Goal: Transaction & Acquisition: Download file/media

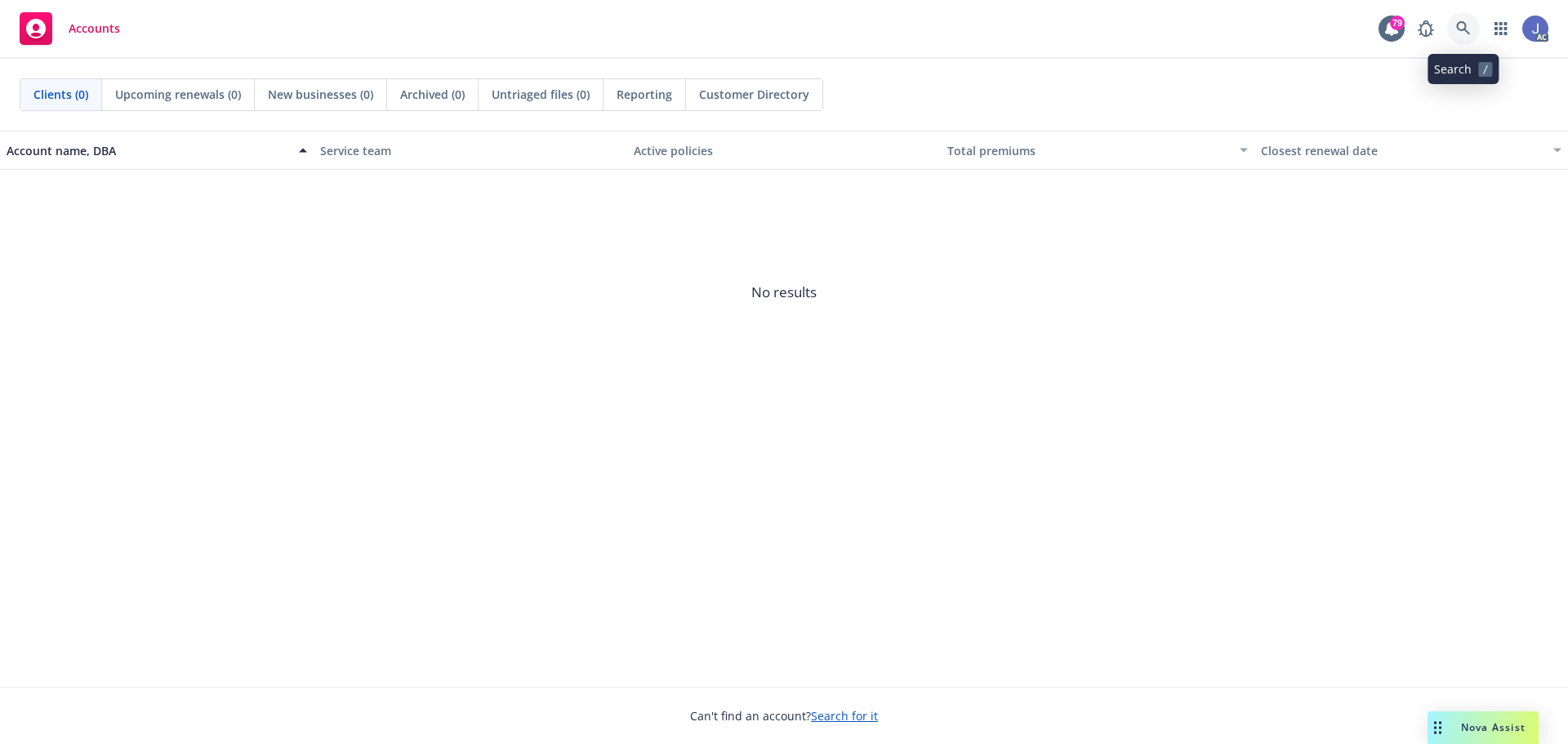
click at [1459, 27] on icon at bounding box center [1463, 28] width 15 height 15
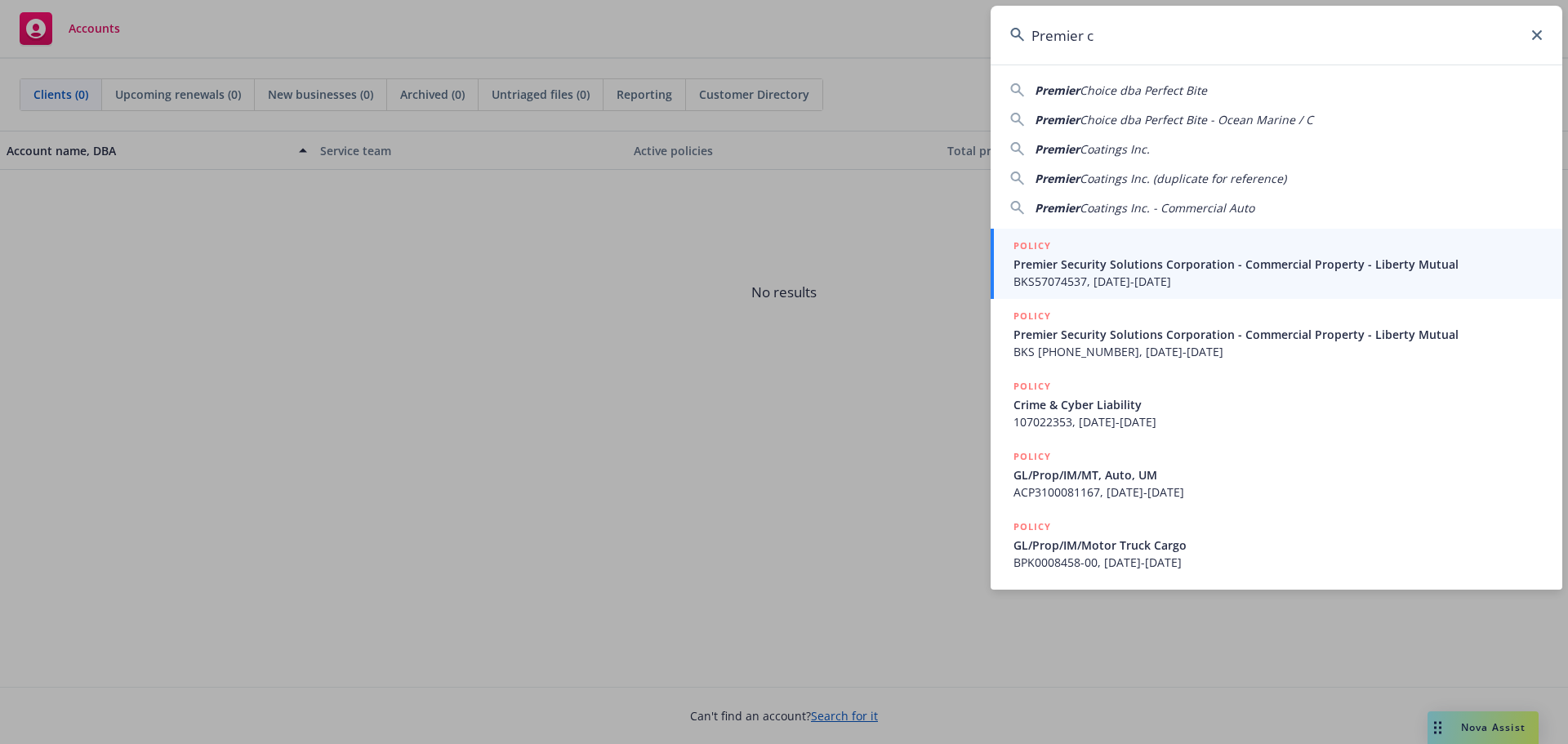
click at [1118, 155] on span "Coatings Inc." at bounding box center [1114, 150] width 70 height 16
type input "Premier Coatings Inc."
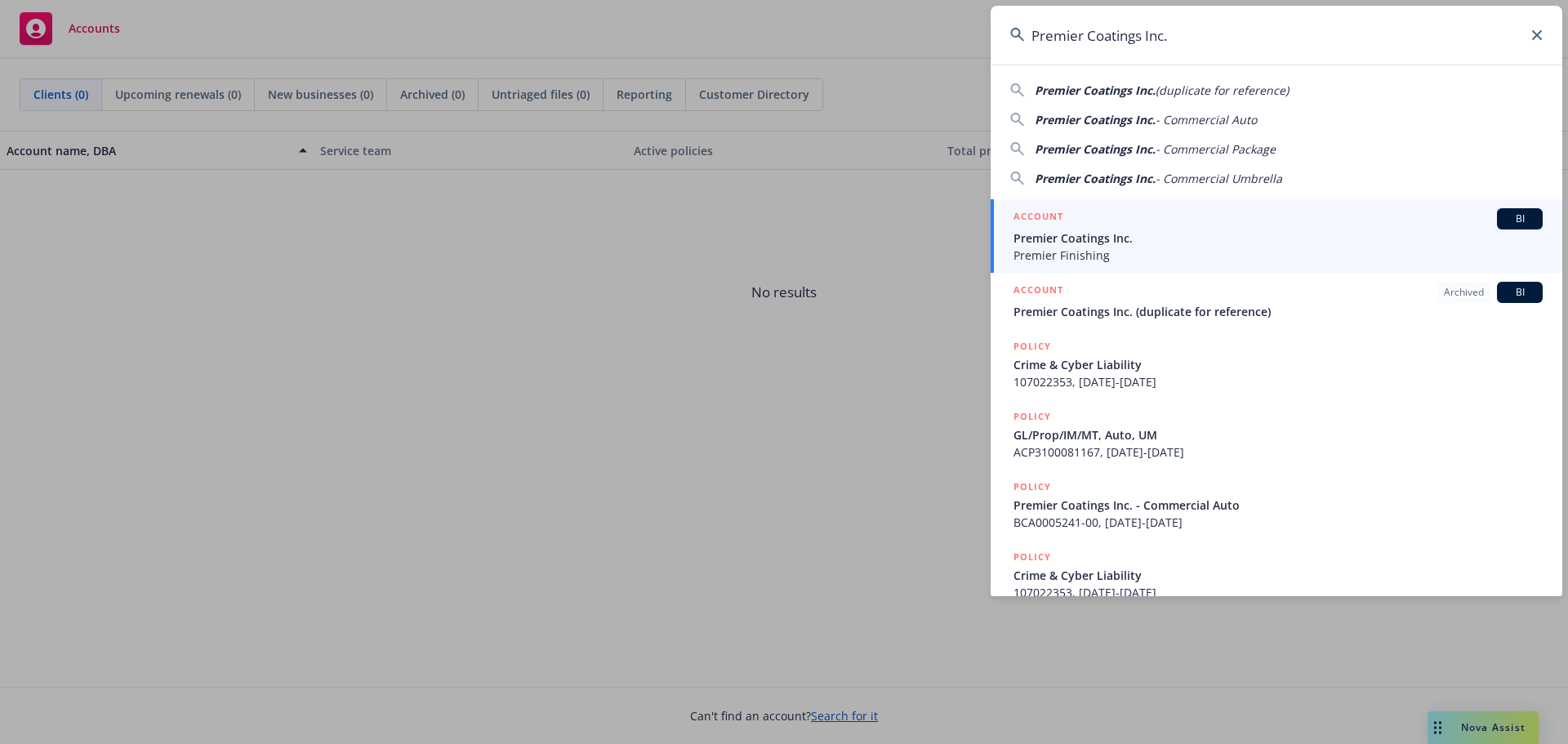
click at [1099, 254] on span "Premier Finishing" at bounding box center [1278, 255] width 529 height 17
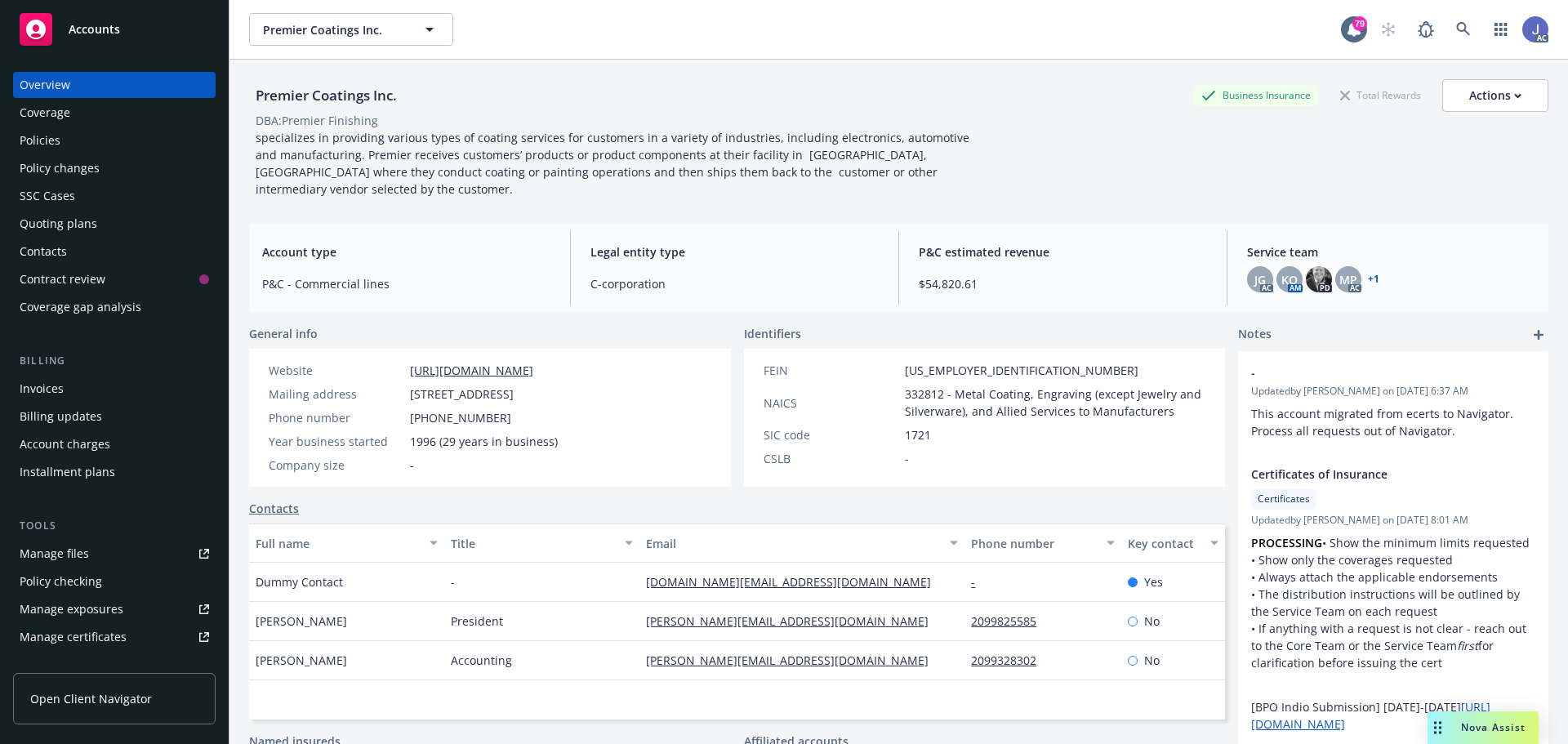
click at [31, 140] on div "Policies" at bounding box center [40, 141] width 41 height 26
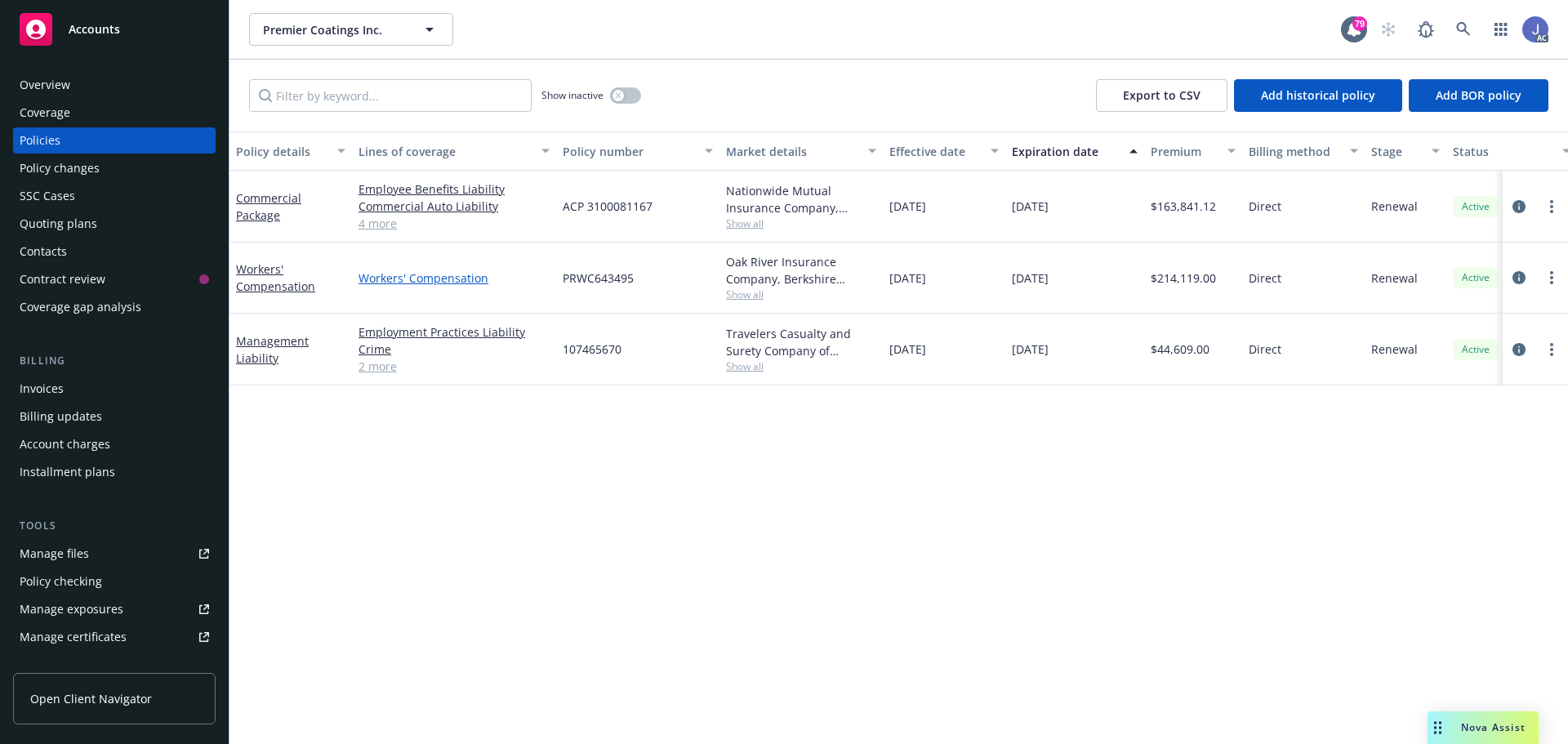
click at [412, 281] on link "Workers' Compensation" at bounding box center [454, 277] width 191 height 17
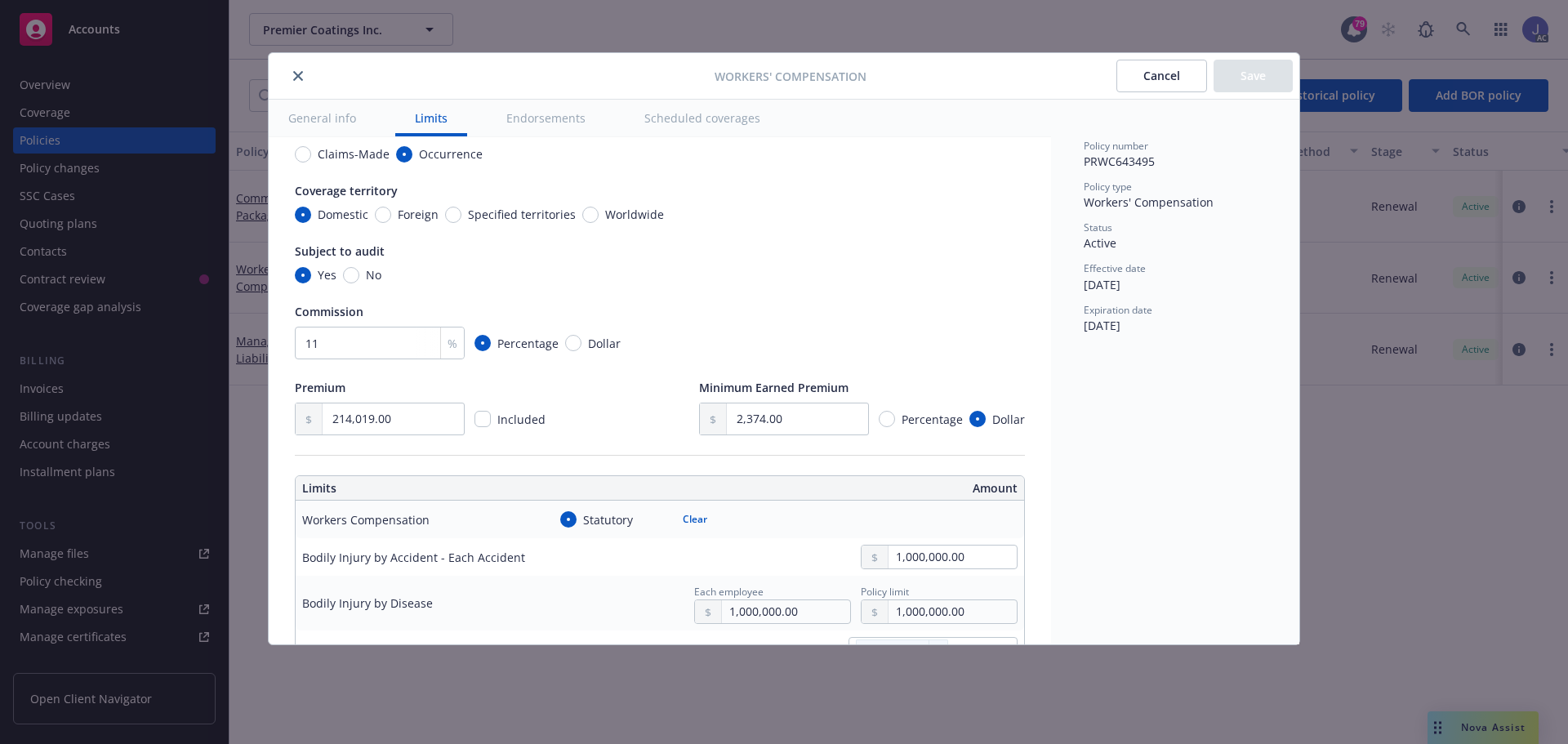
scroll to position [163, 0]
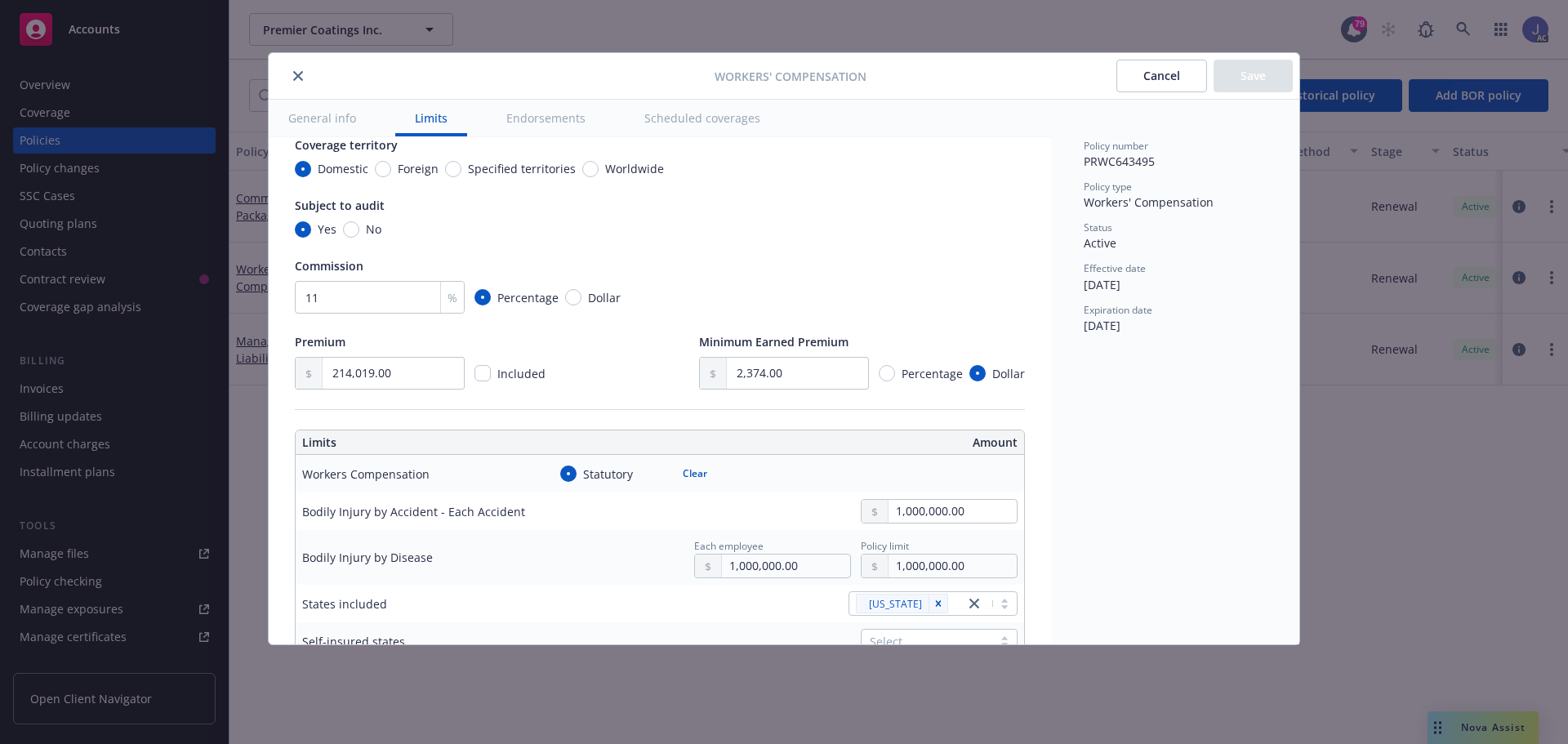
click at [295, 72] on icon "close" at bounding box center [298, 76] width 10 height 10
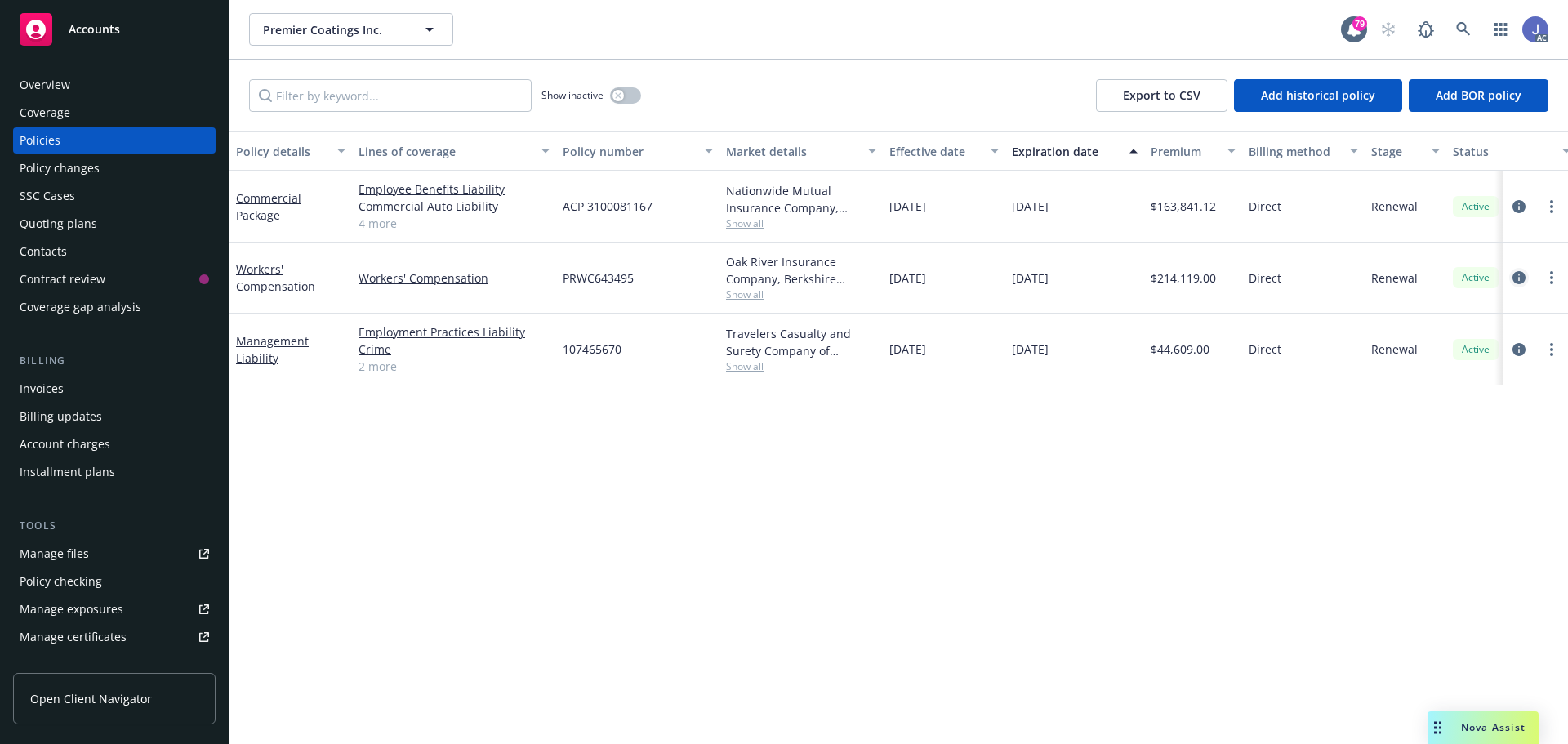
click at [1516, 278] on icon "circleInformation" at bounding box center [1518, 277] width 13 height 13
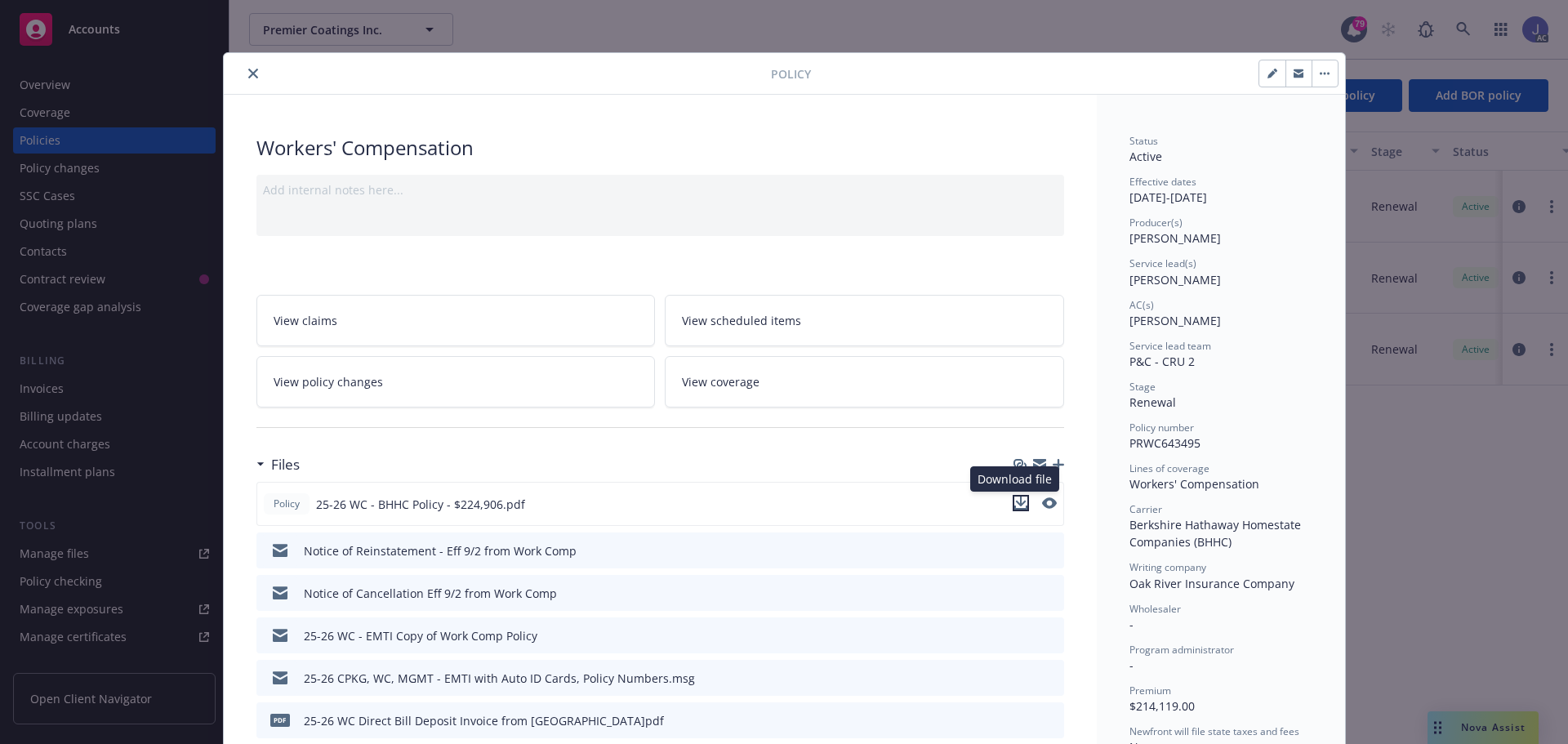
click at [1014, 505] on icon "download file" at bounding box center [1020, 502] width 13 height 13
